Goal: Transaction & Acquisition: Purchase product/service

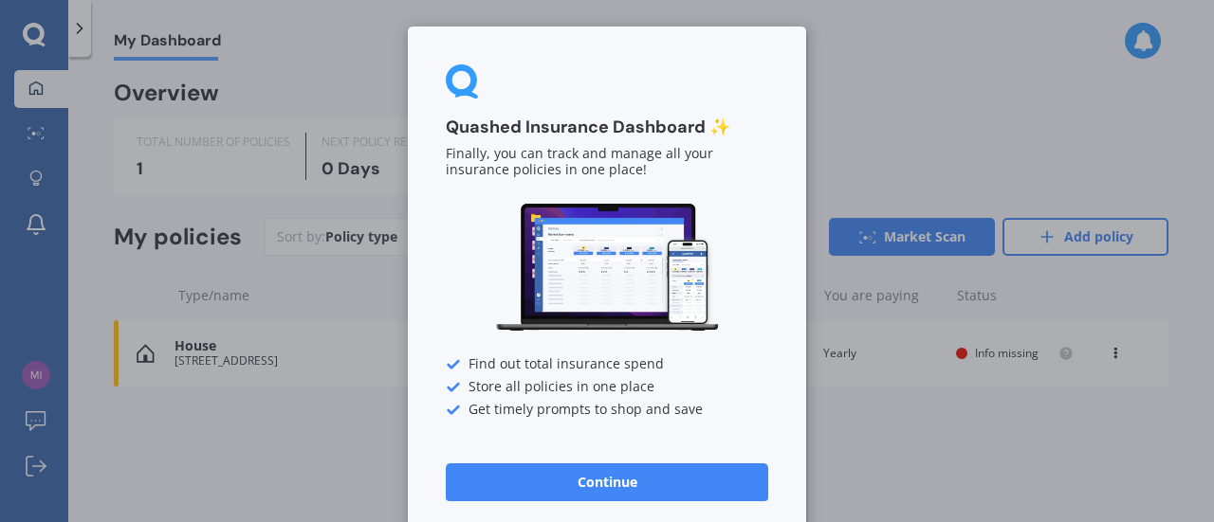
scroll to position [16, 0]
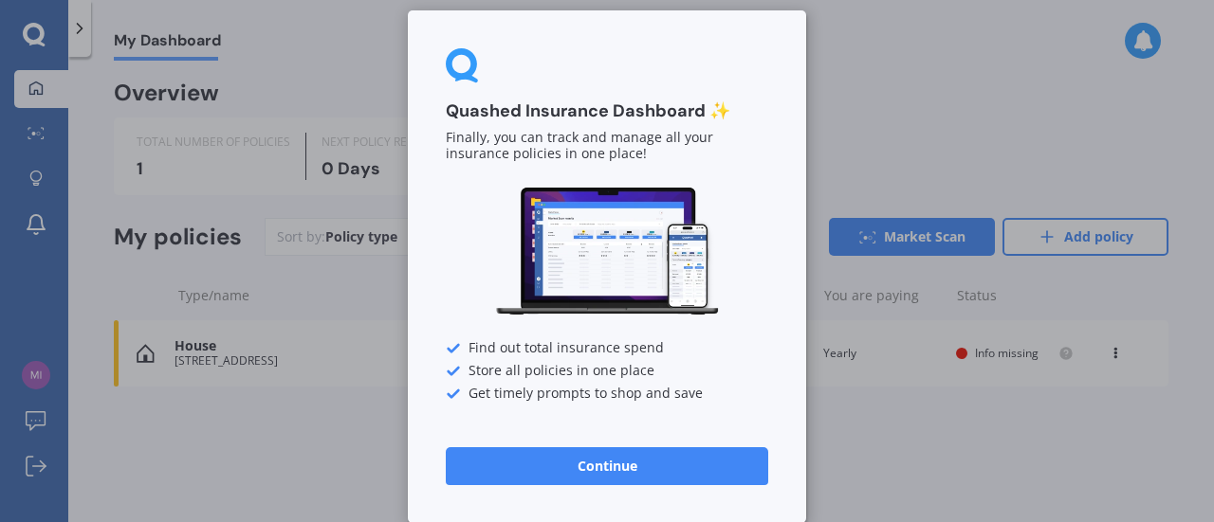
click at [624, 469] on button "Continue" at bounding box center [607, 466] width 322 height 38
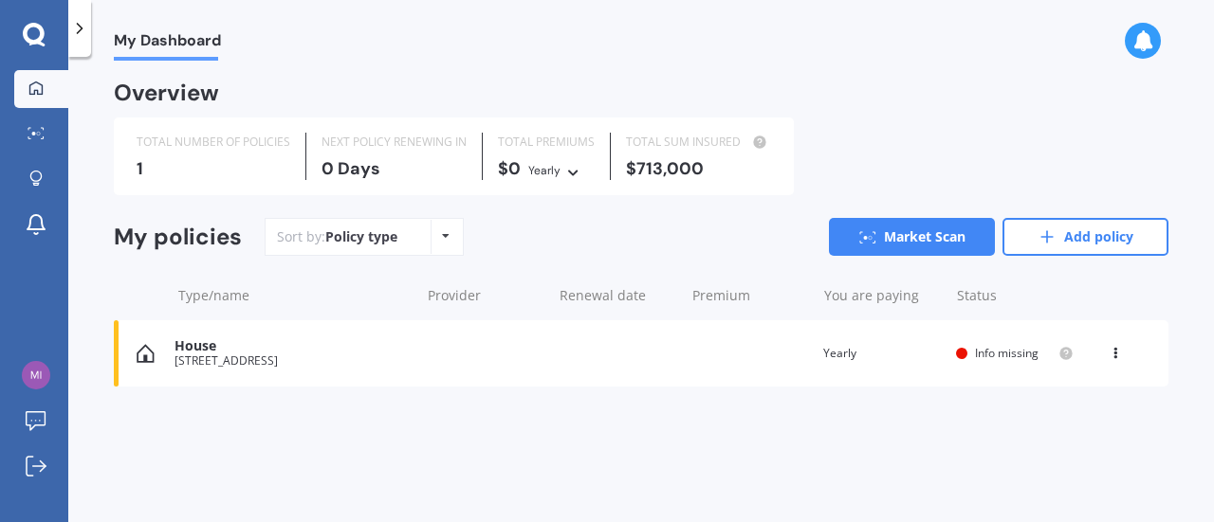
click at [963, 354] on div at bounding box center [961, 353] width 11 height 11
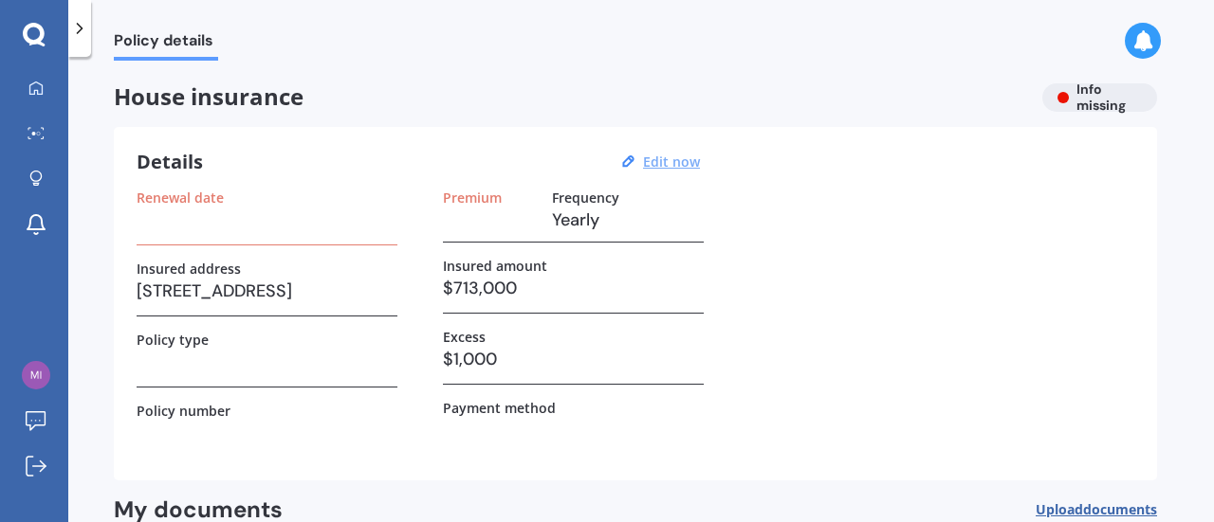
click at [669, 161] on u "Edit now" at bounding box center [671, 162] width 57 height 18
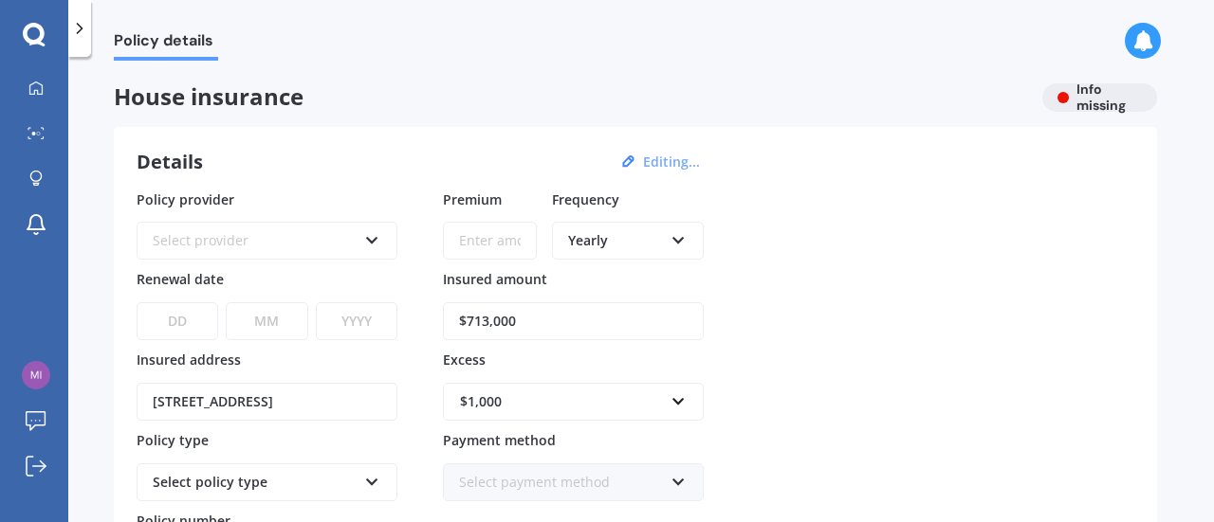
click at [677, 239] on icon at bounding box center [678, 236] width 16 height 13
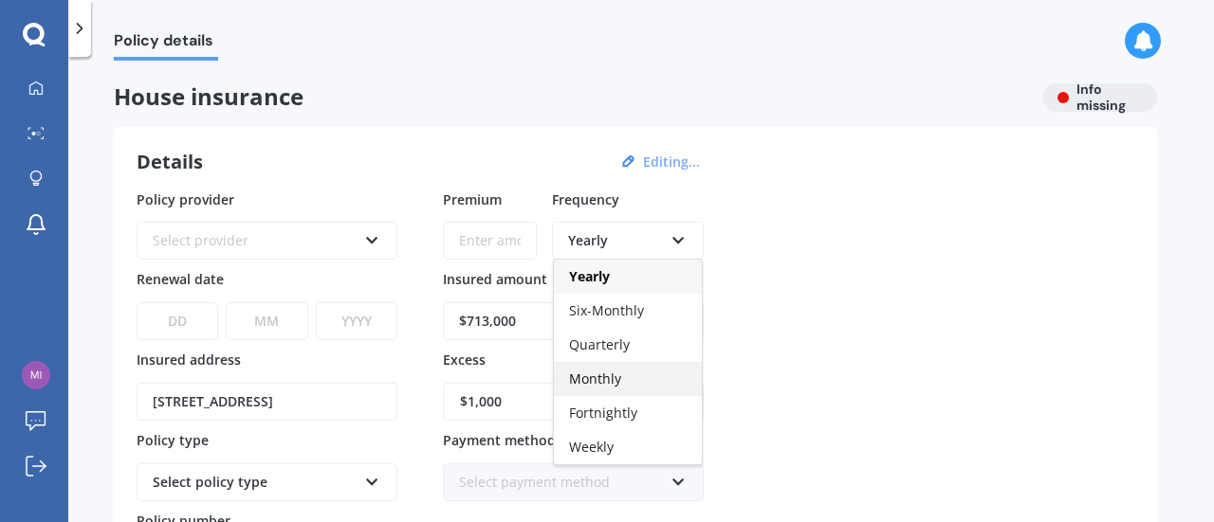
click at [618, 379] on span "Monthly" at bounding box center [595, 379] width 52 height 18
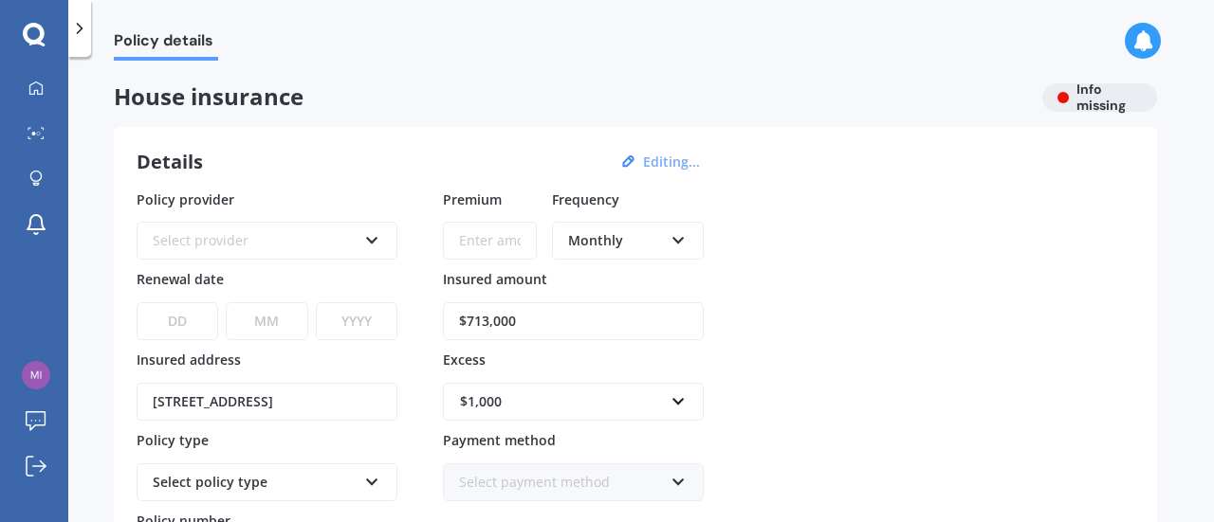
click at [374, 240] on icon at bounding box center [372, 236] width 16 height 13
click at [358, 178] on div "Details Editing... Policy provider AA AA AMI AMP ANZ ASB Ando BNZ Co-Operative …" at bounding box center [635, 404] width 1043 height 554
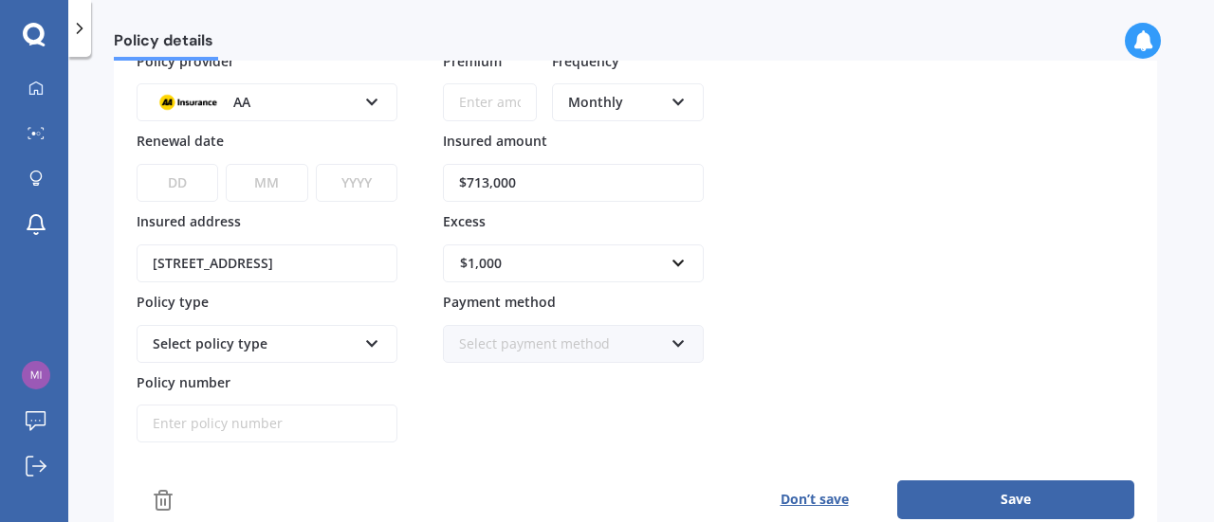
scroll to position [137, 0]
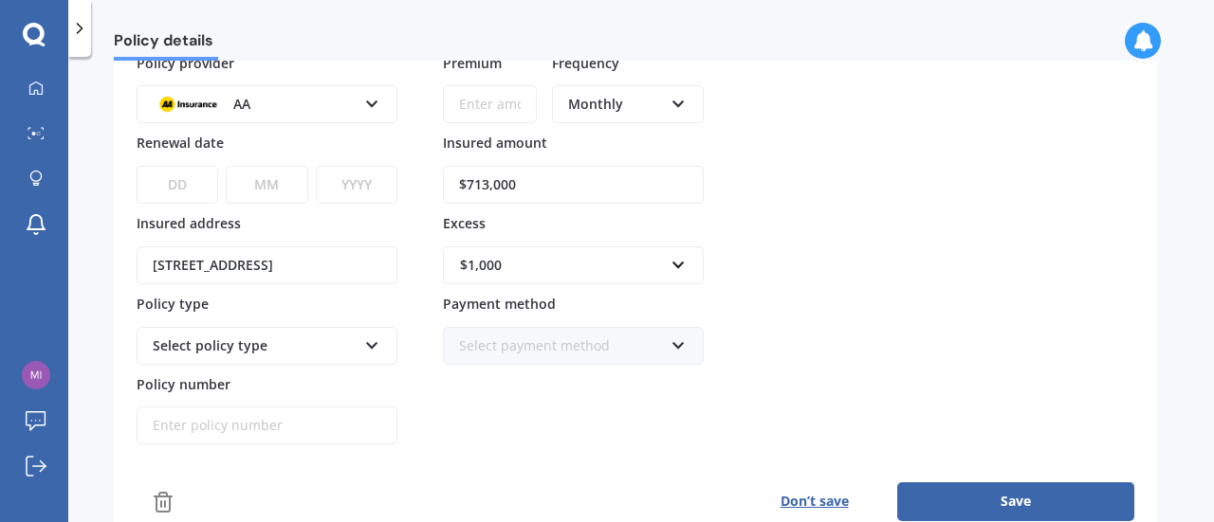
click at [371, 339] on icon at bounding box center [372, 342] width 16 height 13
click at [317, 339] on div "Home Insurance Policy" at bounding box center [255, 346] width 204 height 21
click at [677, 338] on icon at bounding box center [678, 342] width 16 height 13
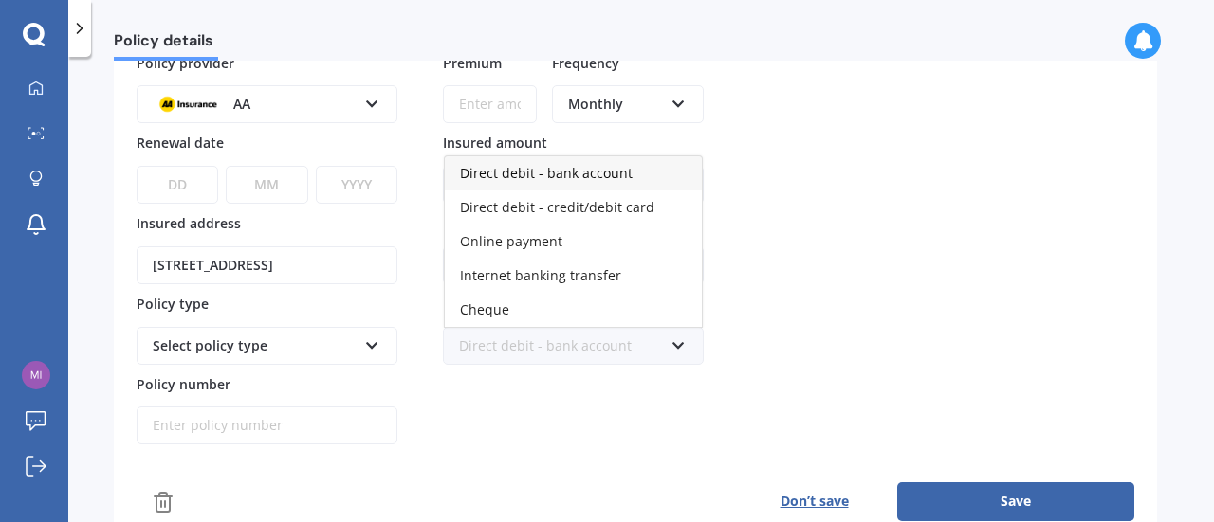
click at [563, 168] on span "Direct debit - bank account" at bounding box center [546, 173] width 173 height 18
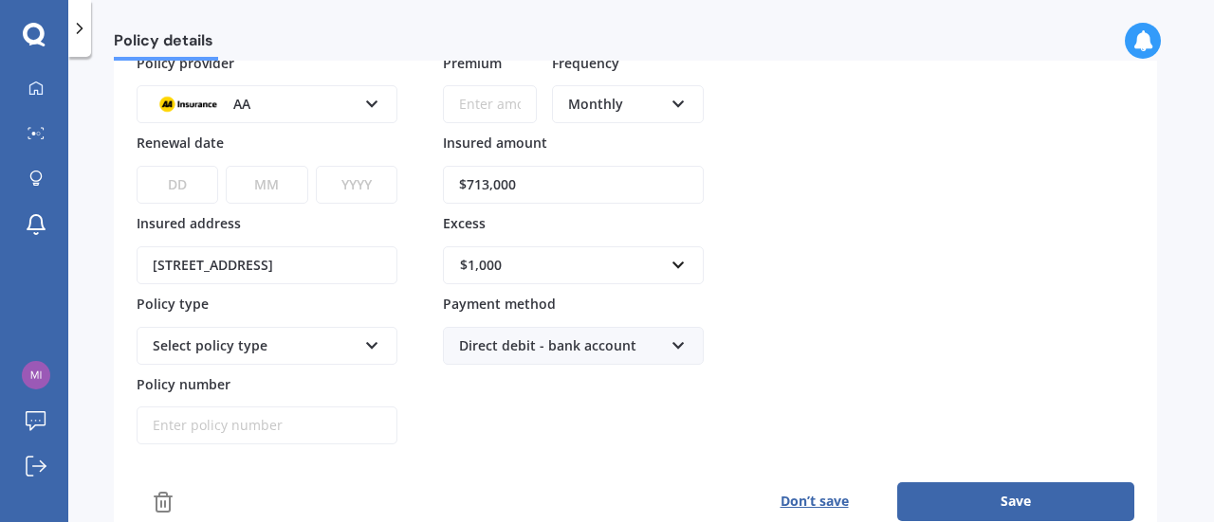
scroll to position [0, 0]
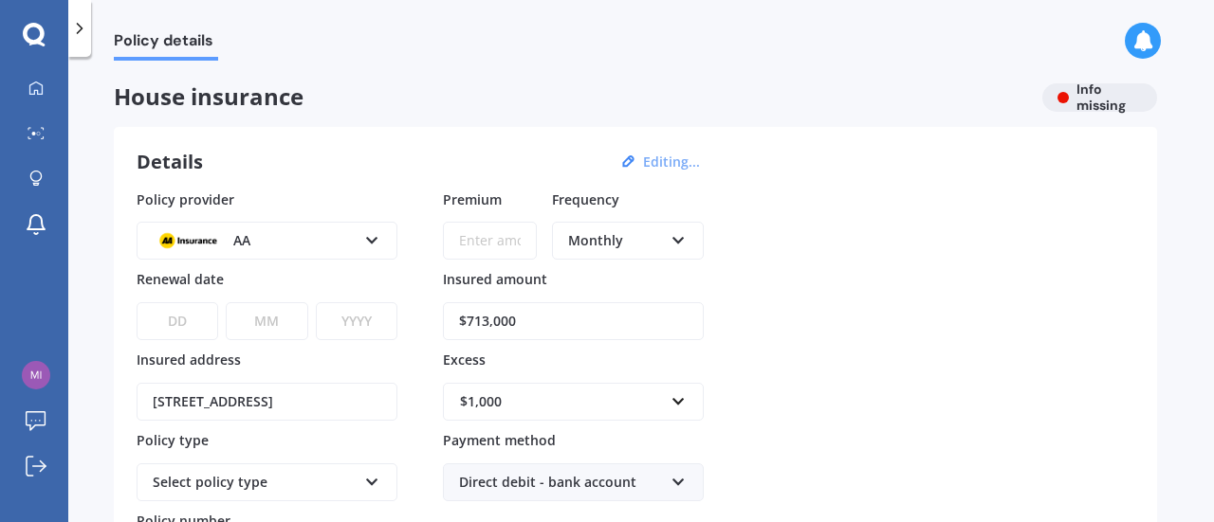
click at [381, 242] on div "AA AA AMI AMP ANZ ASB Ando BNZ Co-Operative Bank FMG Initio Kiwibank Lantern MA…" at bounding box center [267, 241] width 261 height 38
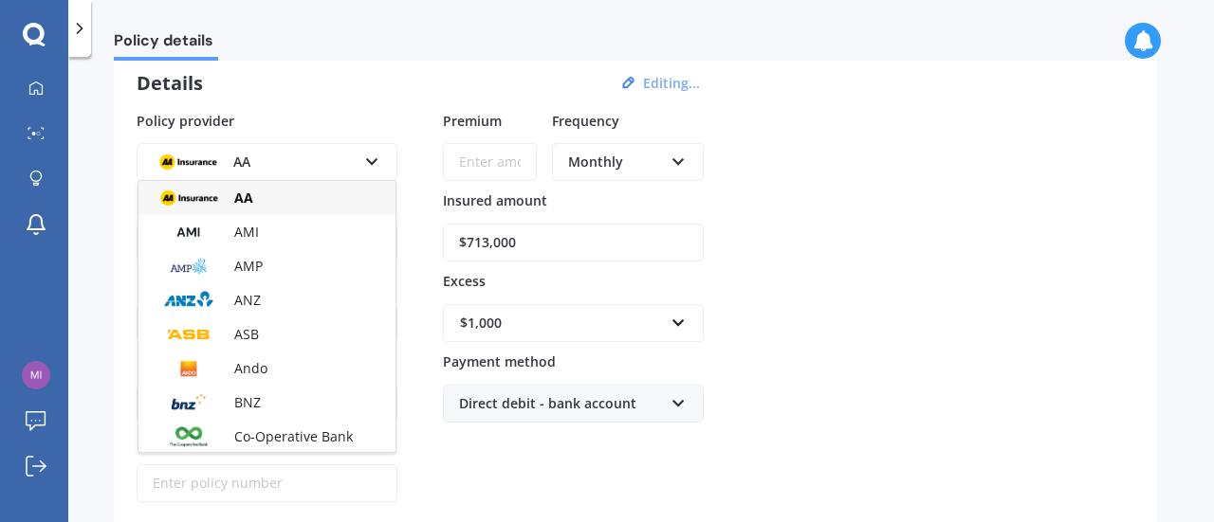
scroll to position [78, 0]
click at [263, 301] on div "ANZ" at bounding box center [266, 301] width 257 height 34
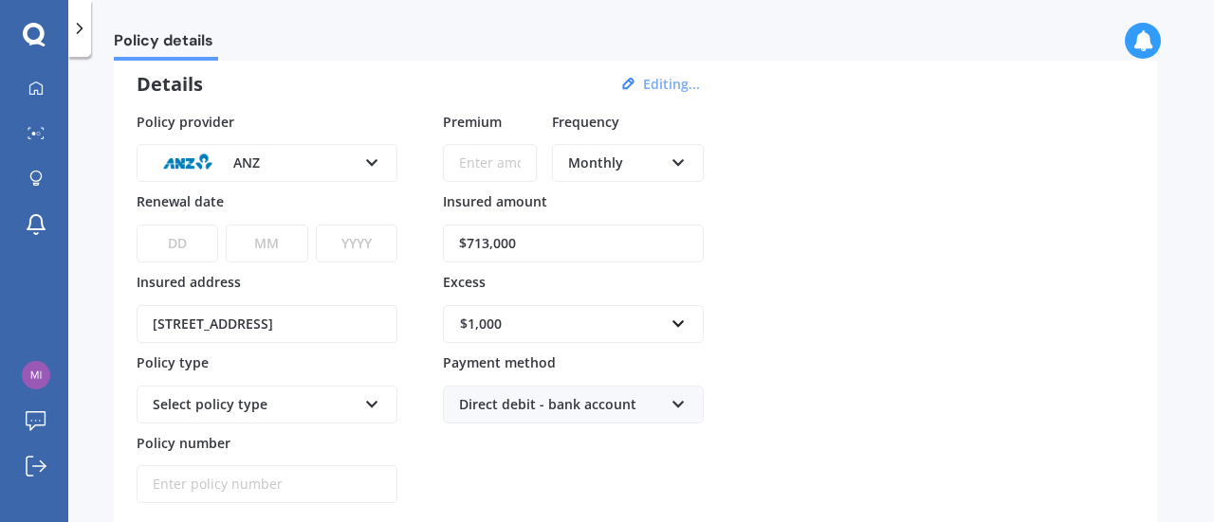
click at [379, 156] on icon at bounding box center [372, 159] width 16 height 13
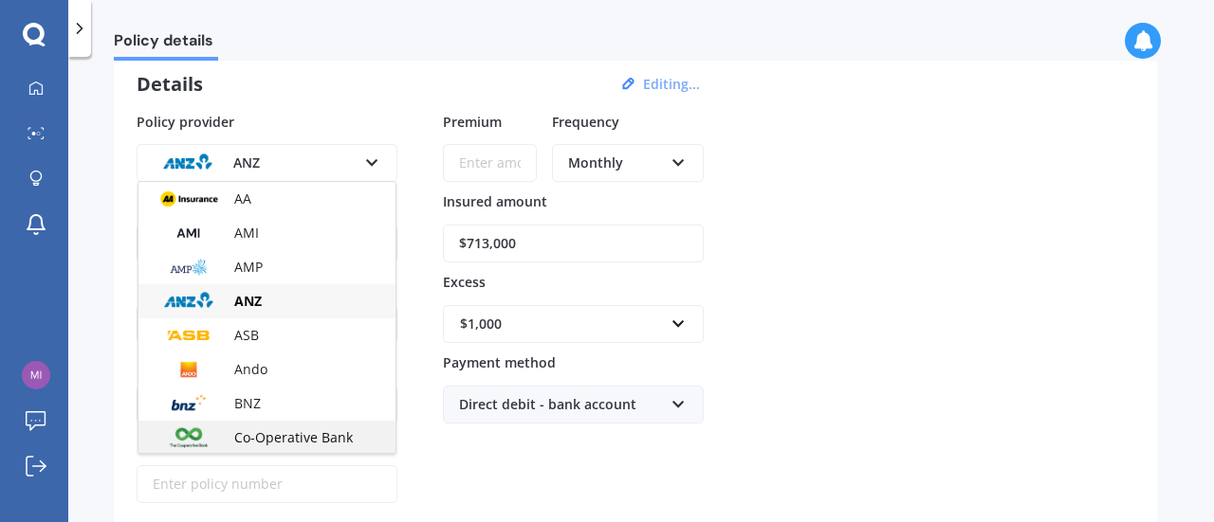
scroll to position [0, 0]
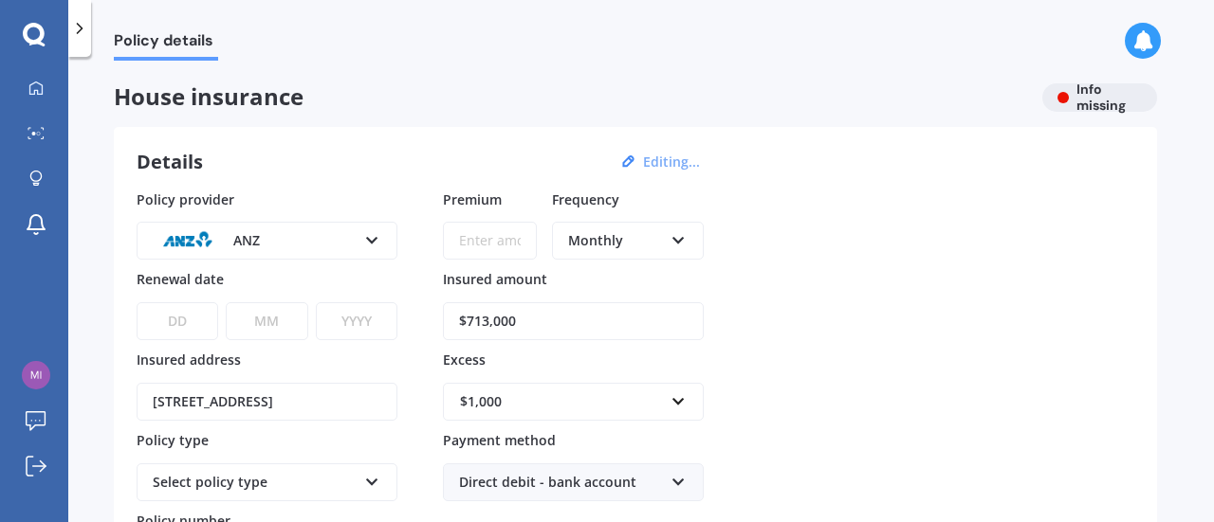
click at [866, 305] on div "Policy provider ANZ AA AMI AMP ANZ ASB Ando BNZ Co-Operative Bank FMG Initio Ki…" at bounding box center [635, 386] width 997 height 393
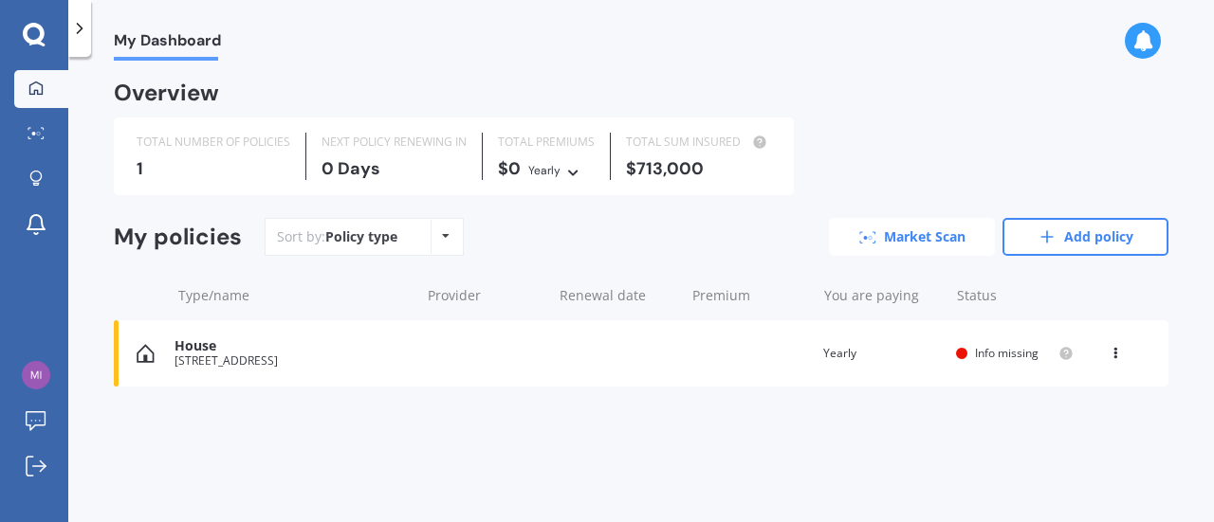
click at [887, 244] on link "Market Scan" at bounding box center [912, 237] width 166 height 38
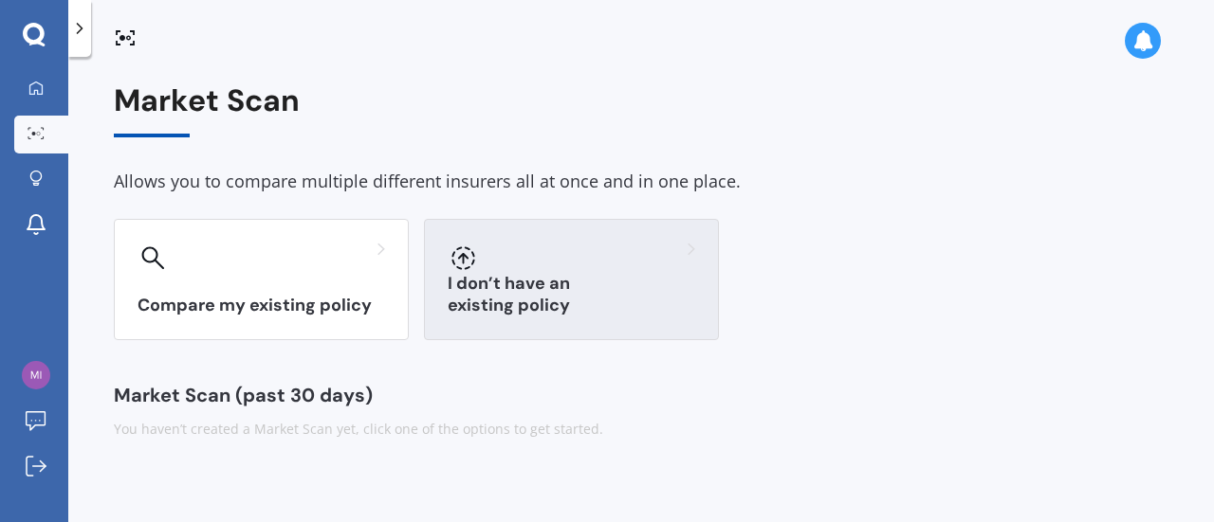
click at [501, 305] on h3 "I don’t have an existing policy" at bounding box center [570, 295] width 247 height 44
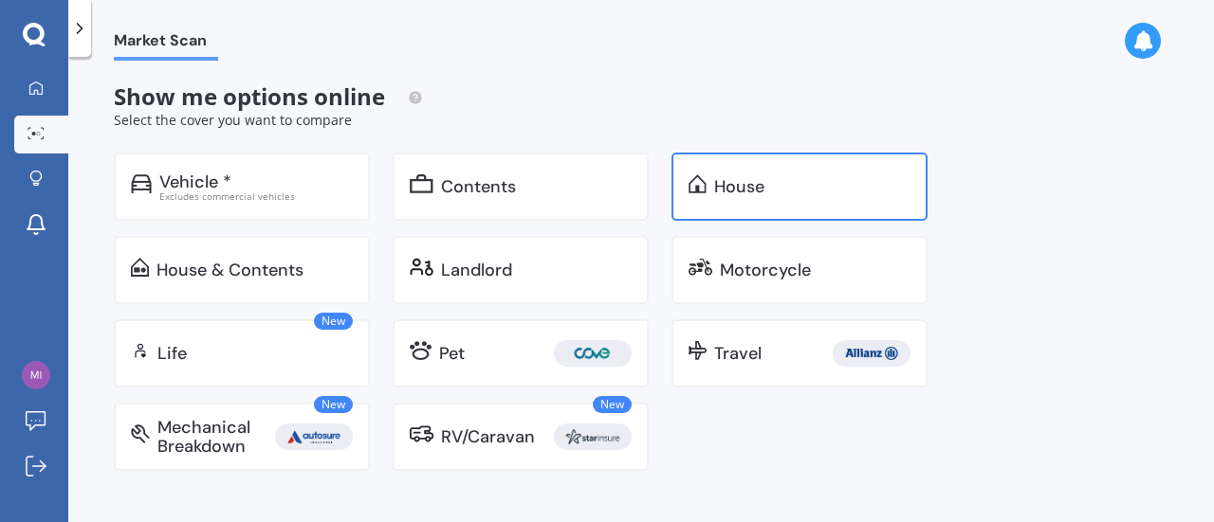
click at [713, 165] on div "House" at bounding box center [799, 187] width 256 height 68
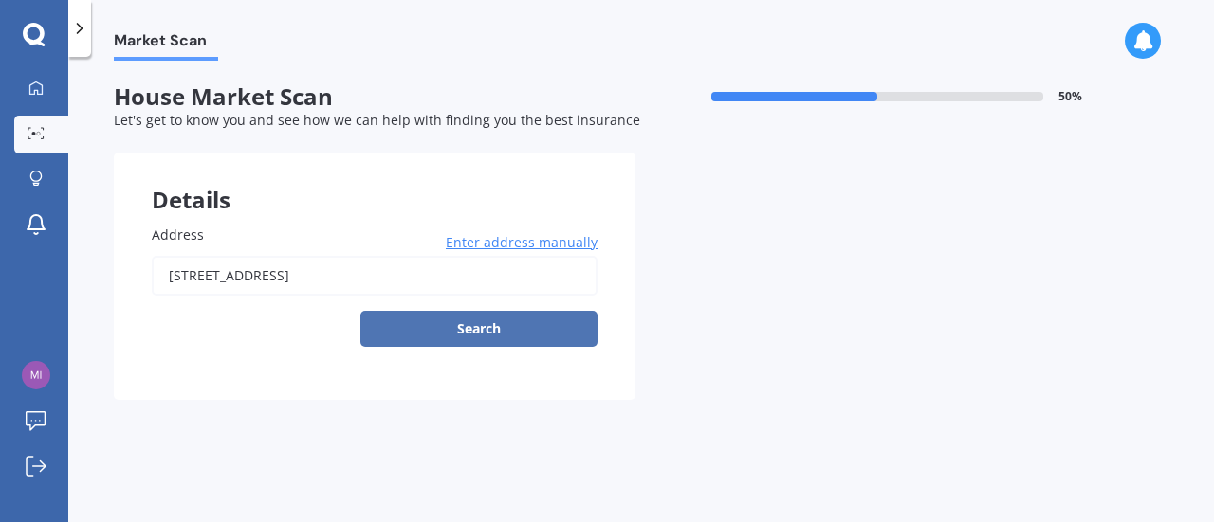
click at [455, 325] on button "Search" at bounding box center [478, 329] width 237 height 36
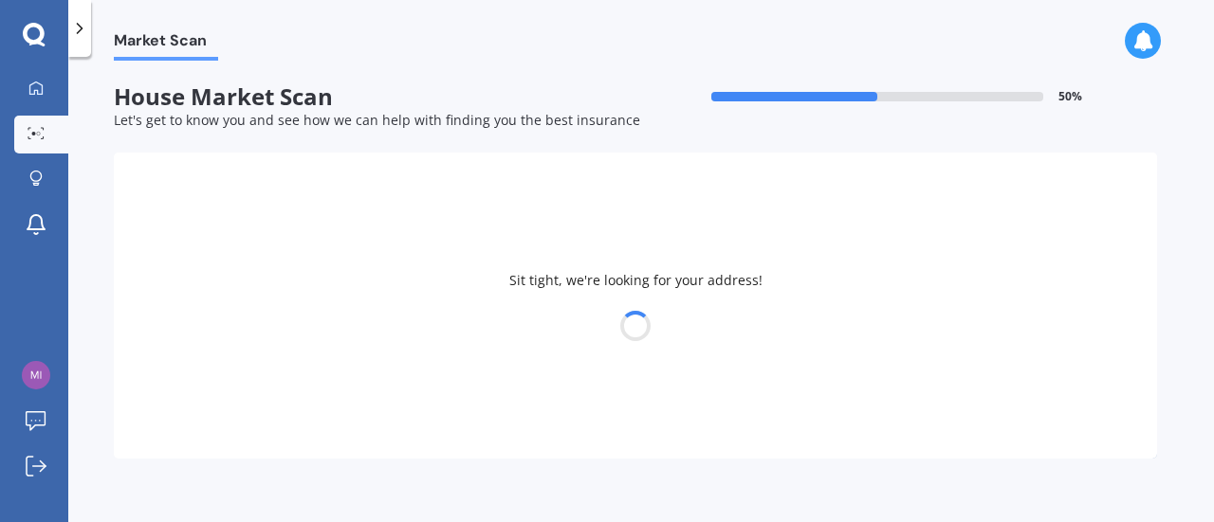
type input "[STREET_ADDRESS]"
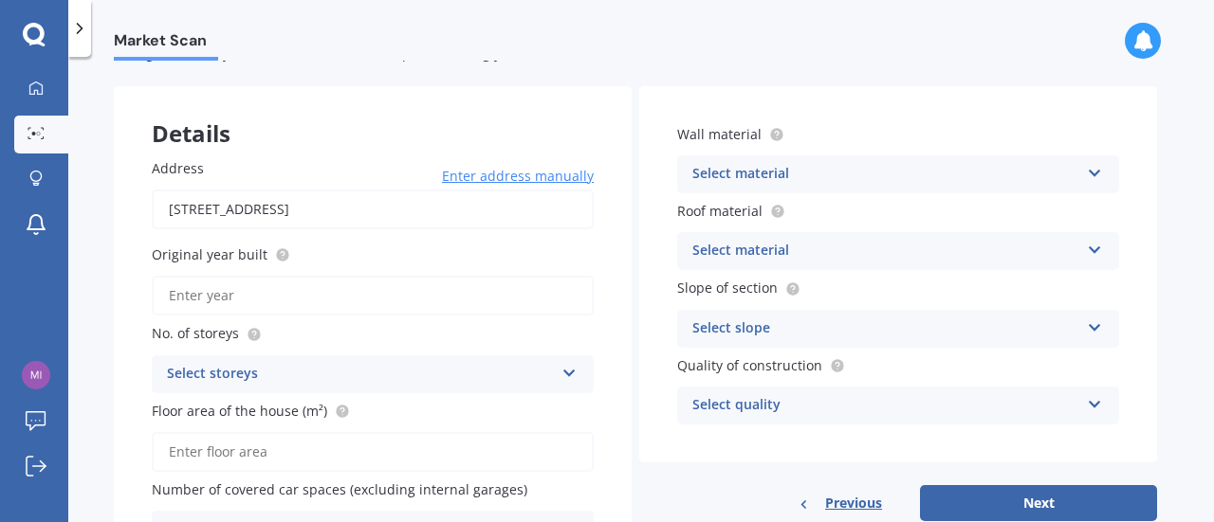
scroll to position [114, 0]
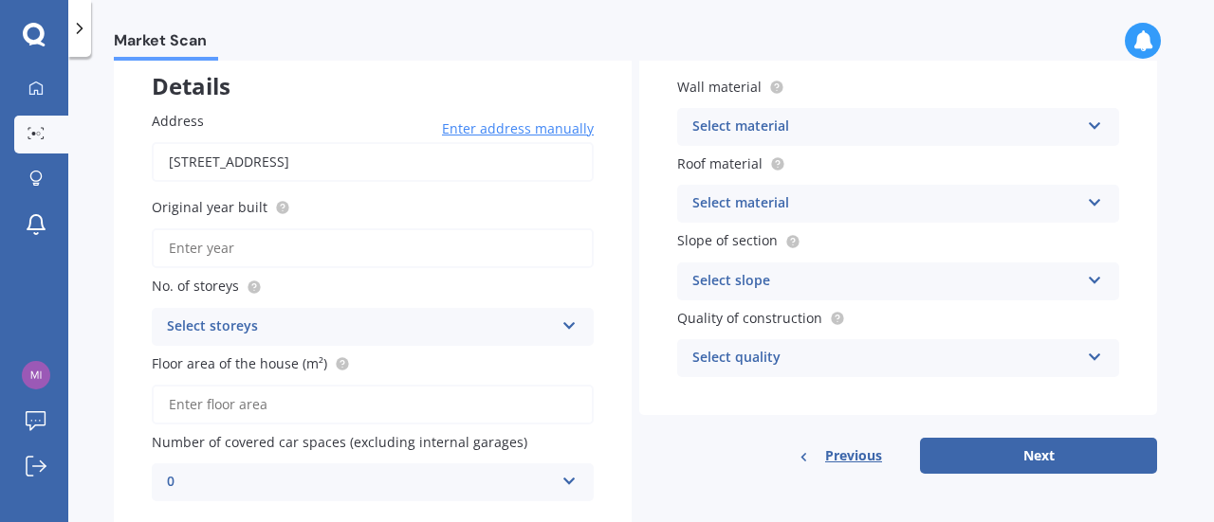
click at [246, 257] on input "Original year built" at bounding box center [373, 248] width 442 height 40
type input "2025"
click at [314, 329] on div "Select storeys" at bounding box center [360, 327] width 387 height 23
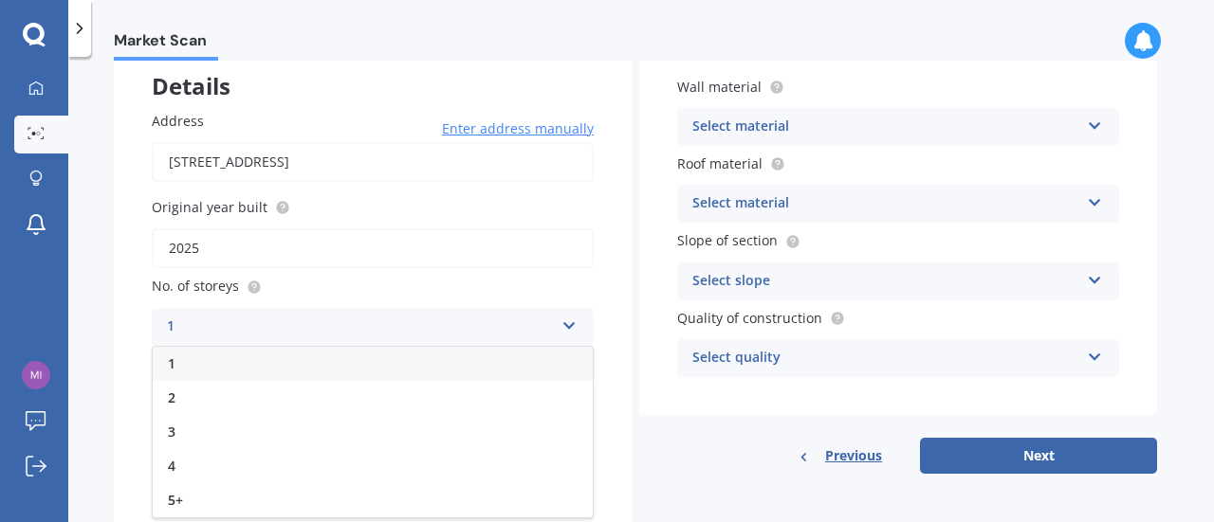
click at [259, 361] on div "1" at bounding box center [373, 364] width 440 height 34
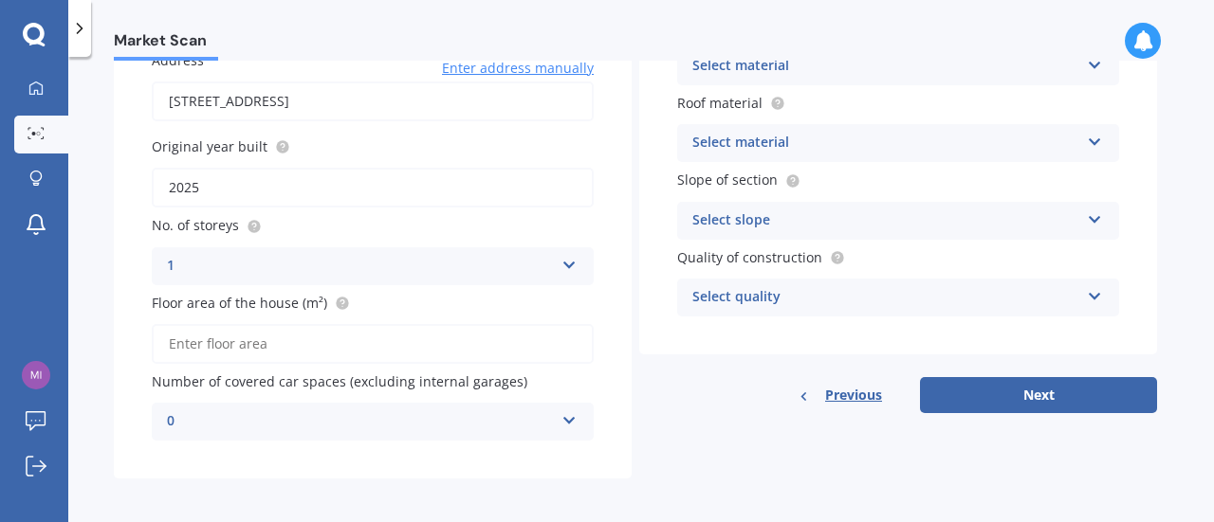
scroll to position [181, 0]
